Goal: Task Accomplishment & Management: Manage account settings

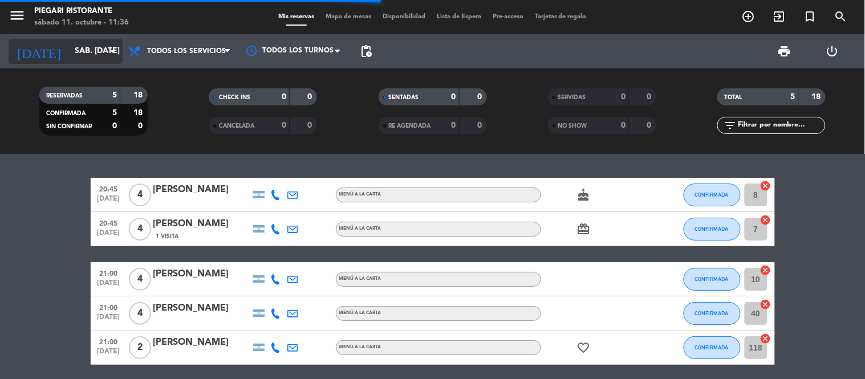
click at [69, 56] on input "sáb. [DATE]" at bounding box center [123, 51] width 108 height 21
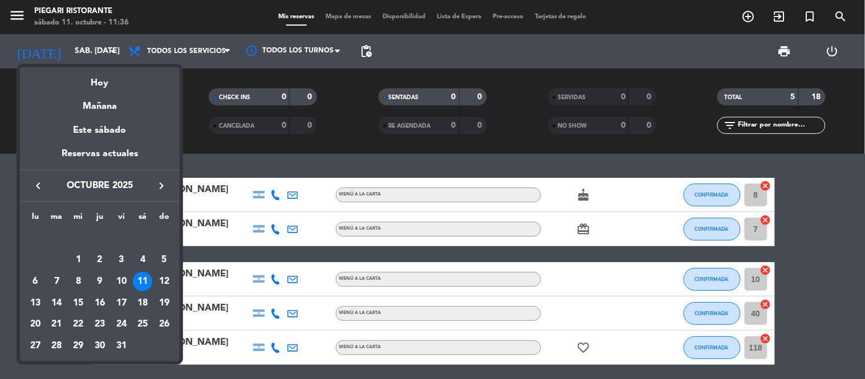
click at [144, 284] on div "11" at bounding box center [142, 281] width 19 height 19
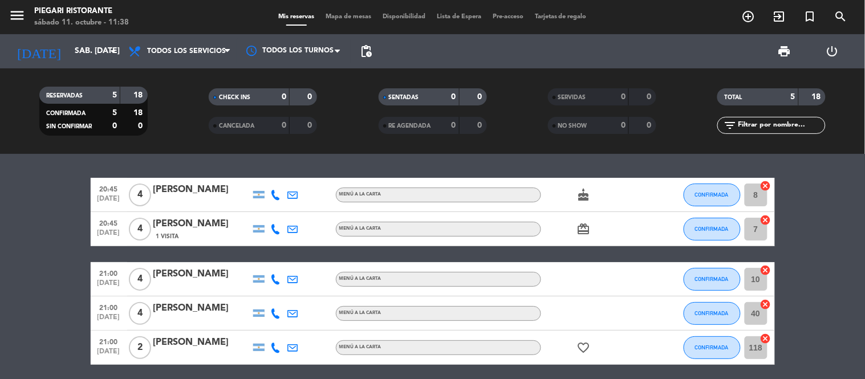
click at [26, 19] on span "menu" at bounding box center [22, 17] width 26 height 27
click at [19, 17] on icon "menu" at bounding box center [17, 15] width 17 height 17
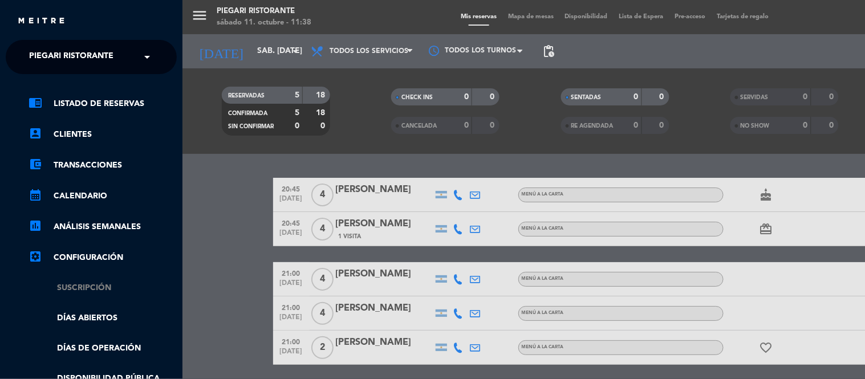
scroll to position [63, 0]
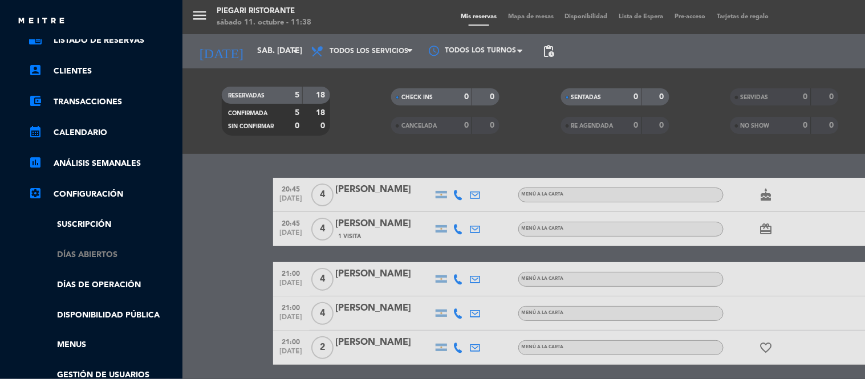
click at [104, 253] on link "Días abiertos" at bounding box center [102, 254] width 148 height 13
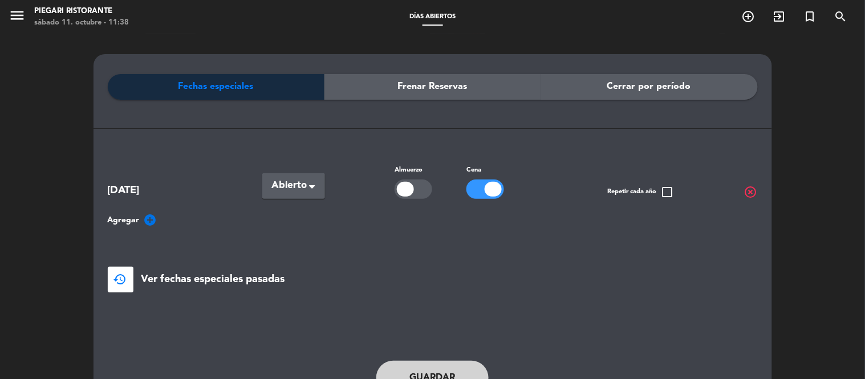
click at [417, 88] on span "Frenar Reservas" at bounding box center [433, 86] width 70 height 15
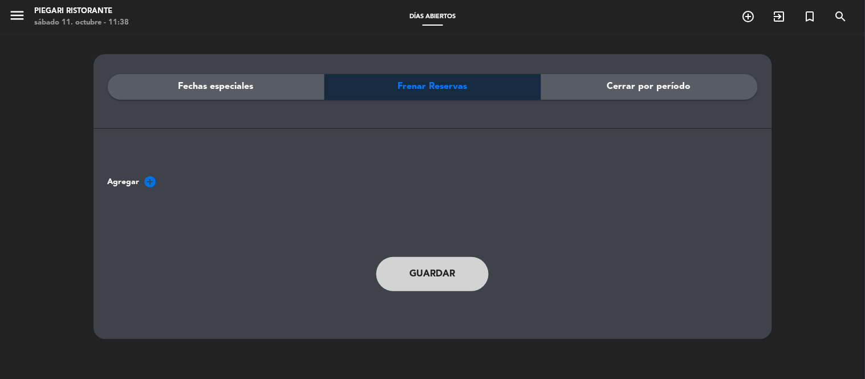
click at [621, 84] on span "Cerrar por período" at bounding box center [649, 86] width 84 height 15
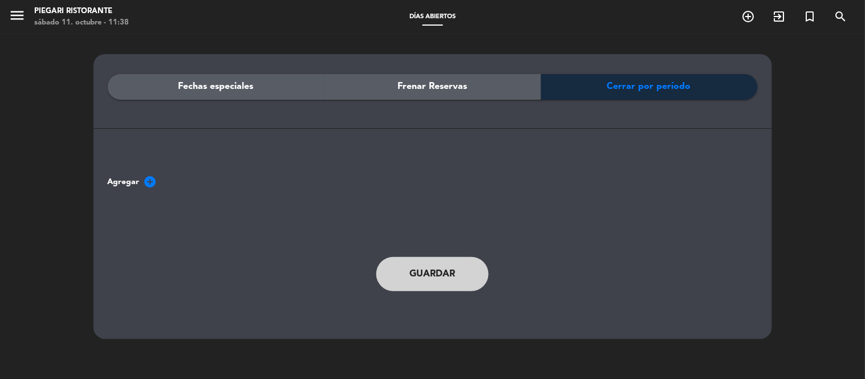
click at [457, 83] on span "Frenar Reservas" at bounding box center [433, 86] width 70 height 15
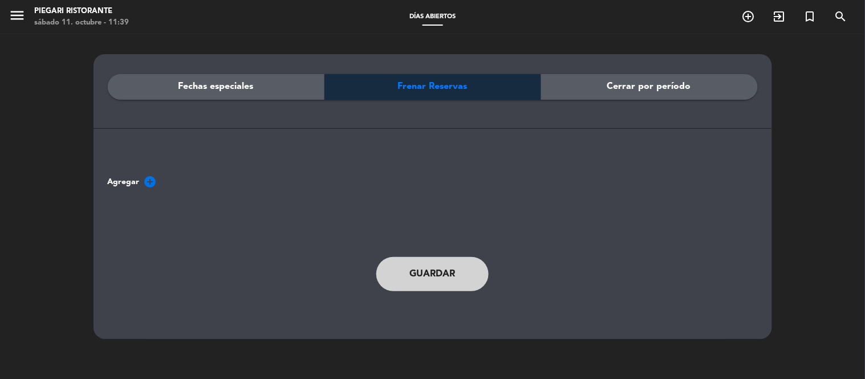
click at [220, 83] on span "Fechas especiales" at bounding box center [215, 86] width 75 height 15
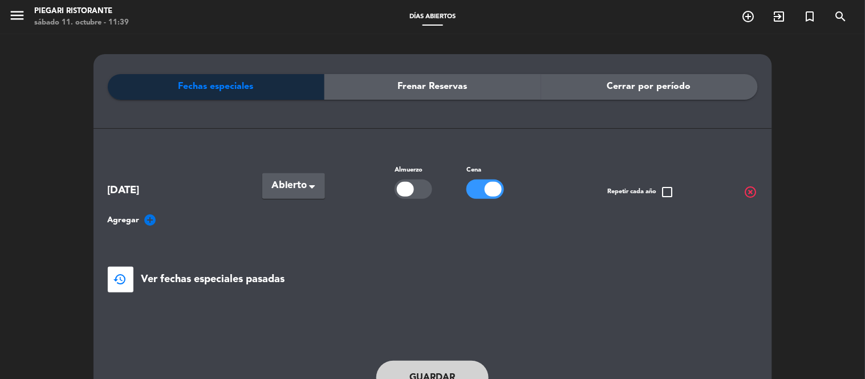
click at [523, 87] on div "Frenar Reservas" at bounding box center [432, 87] width 217 height 26
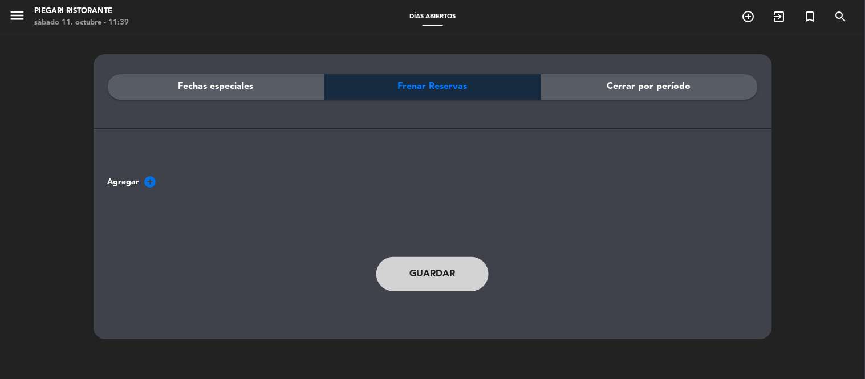
click at [614, 81] on span "Cerrar por período" at bounding box center [649, 86] width 84 height 15
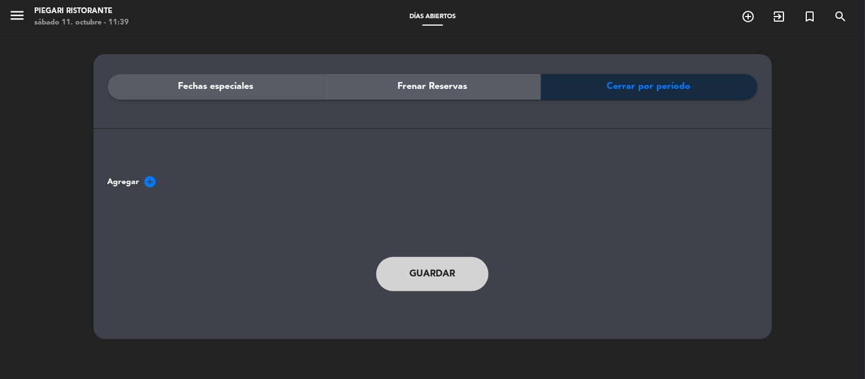
click at [223, 93] on span "Fechas especiales" at bounding box center [215, 86] width 75 height 15
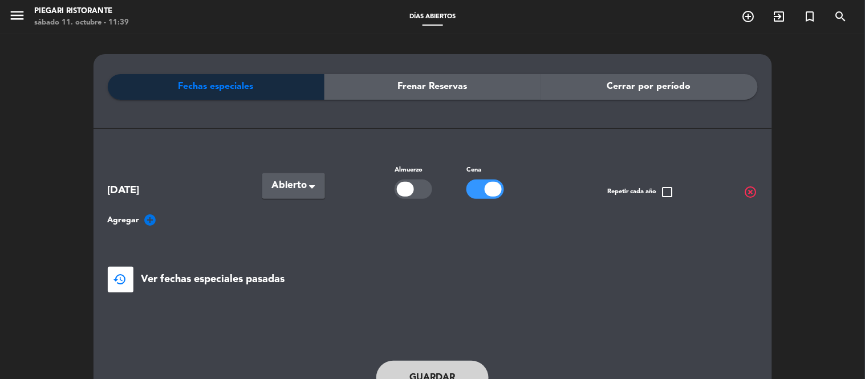
click at [670, 194] on span "check_box_outline_blank" at bounding box center [668, 192] width 14 height 14
click at [668, 193] on span "check_box" at bounding box center [668, 192] width 14 height 14
